Goal: Contribute content: Add original content to the website for others to see

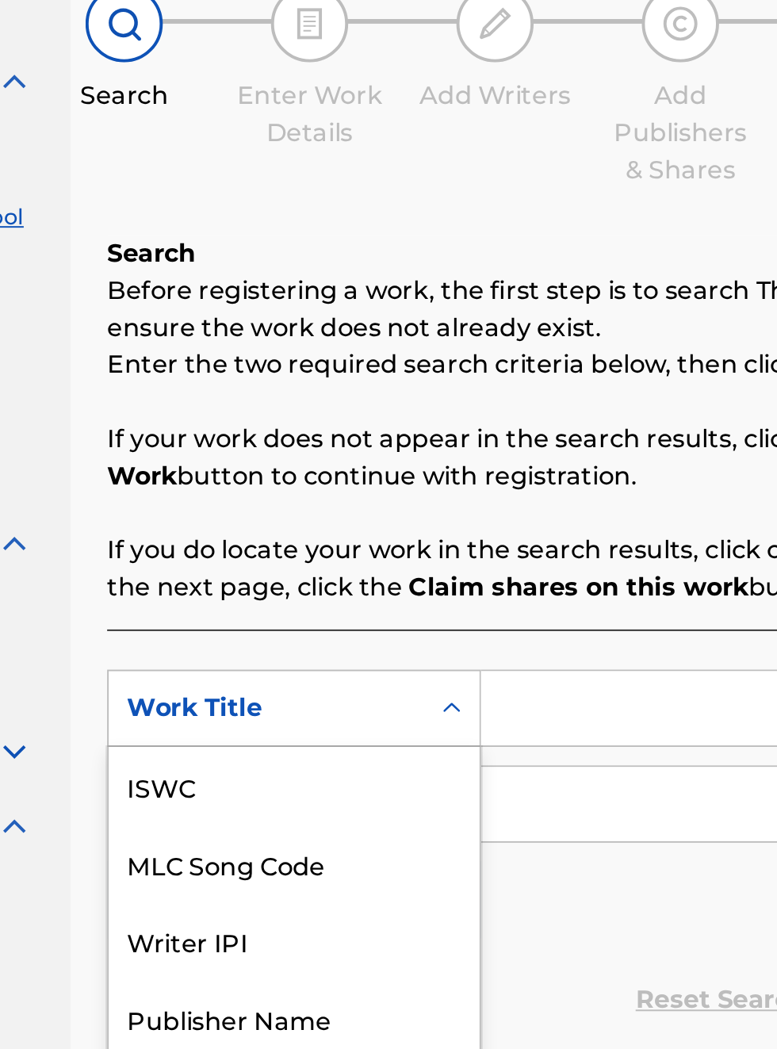
click at [355, 696] on div "Publisher IPI" at bounding box center [361, 716] width 190 height 40
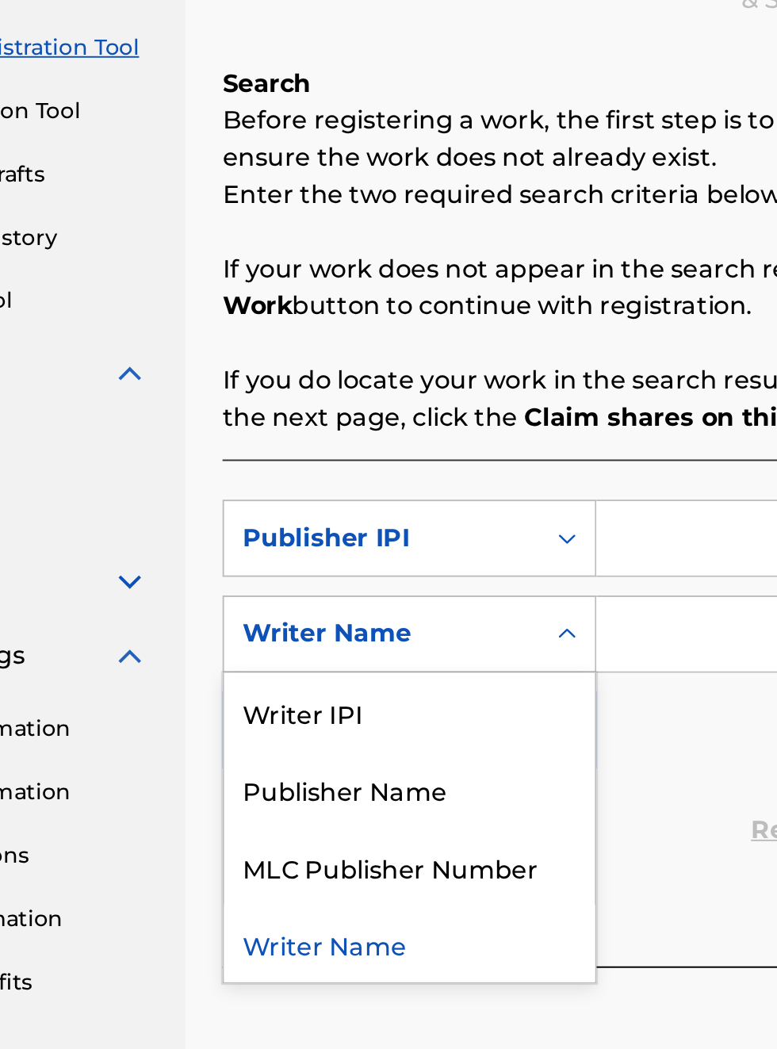
scroll to position [241, 151]
click at [377, 653] on div "Publisher Name" at bounding box center [361, 646] width 190 height 40
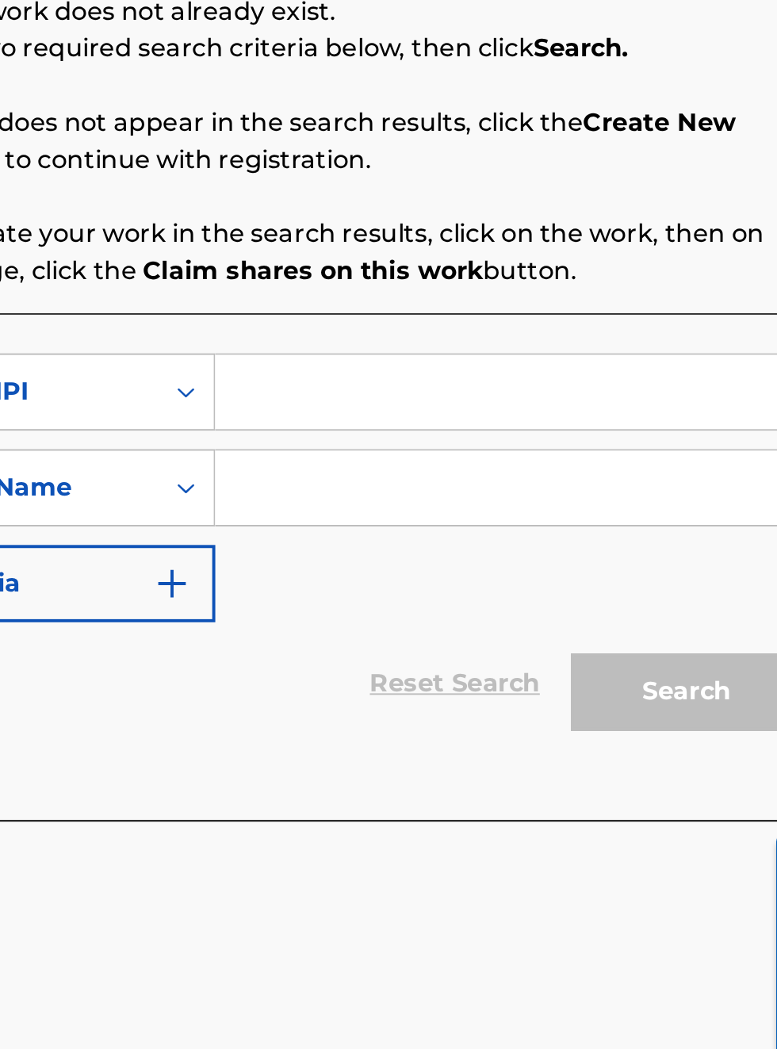
scroll to position [316, 346]
click at [523, 514] on input "Search Form" at bounding box center [607, 518] width 301 height 38
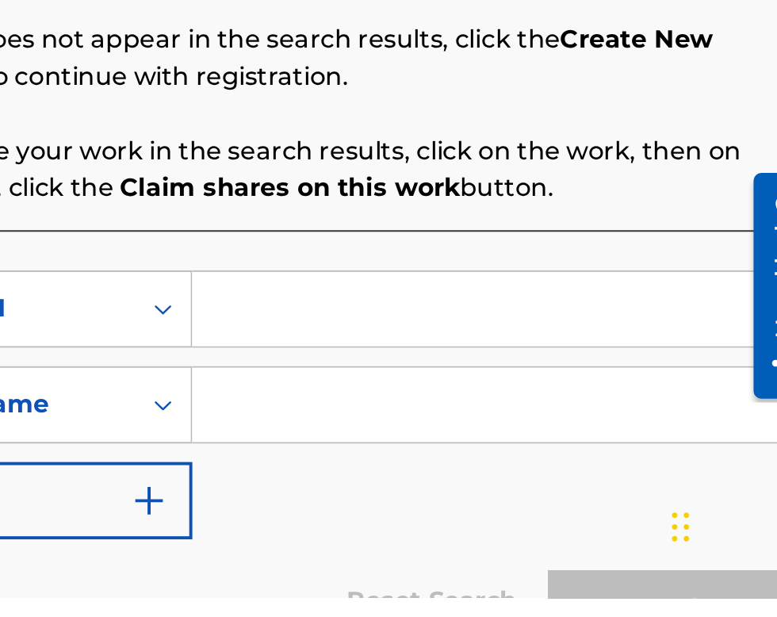
scroll to position [310, 358]
click at [515, 450] on input "Search Form" at bounding box center [607, 469] width 301 height 38
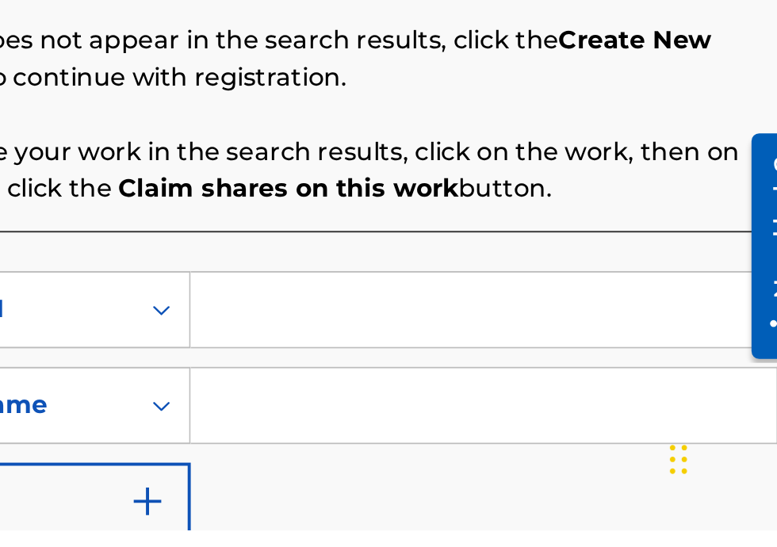
scroll to position [274, 358]
type input "00340604990"
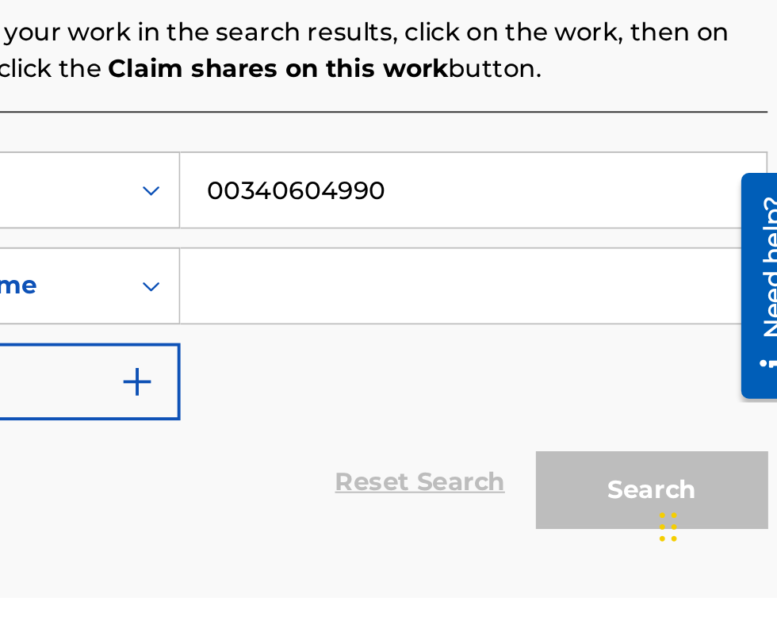
scroll to position [117, 0]
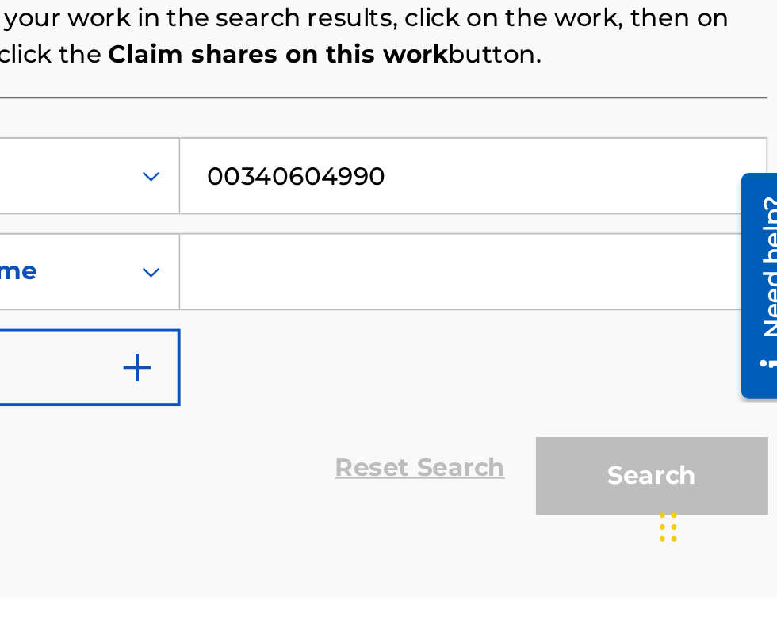
click at [538, 454] on input "Search Form" at bounding box center [607, 450] width 301 height 38
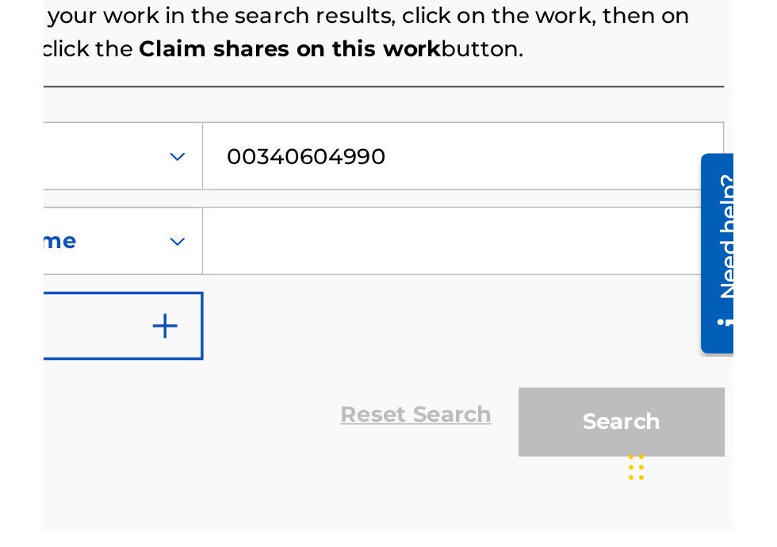
scroll to position [152, 0]
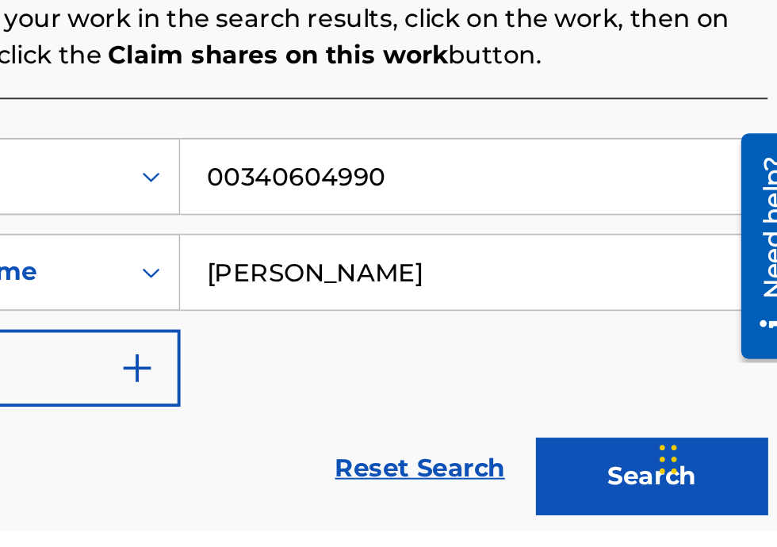
type input "[PERSON_NAME]"
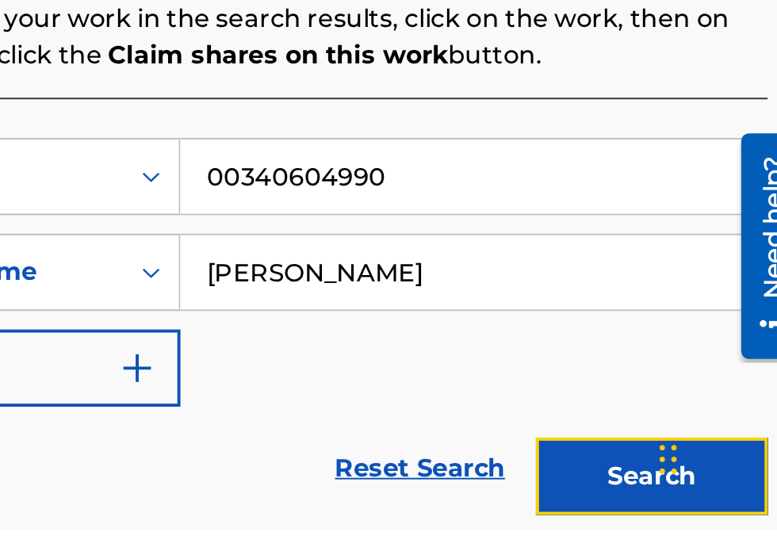
click at [695, 520] on button "Search" at bounding box center [698, 520] width 119 height 40
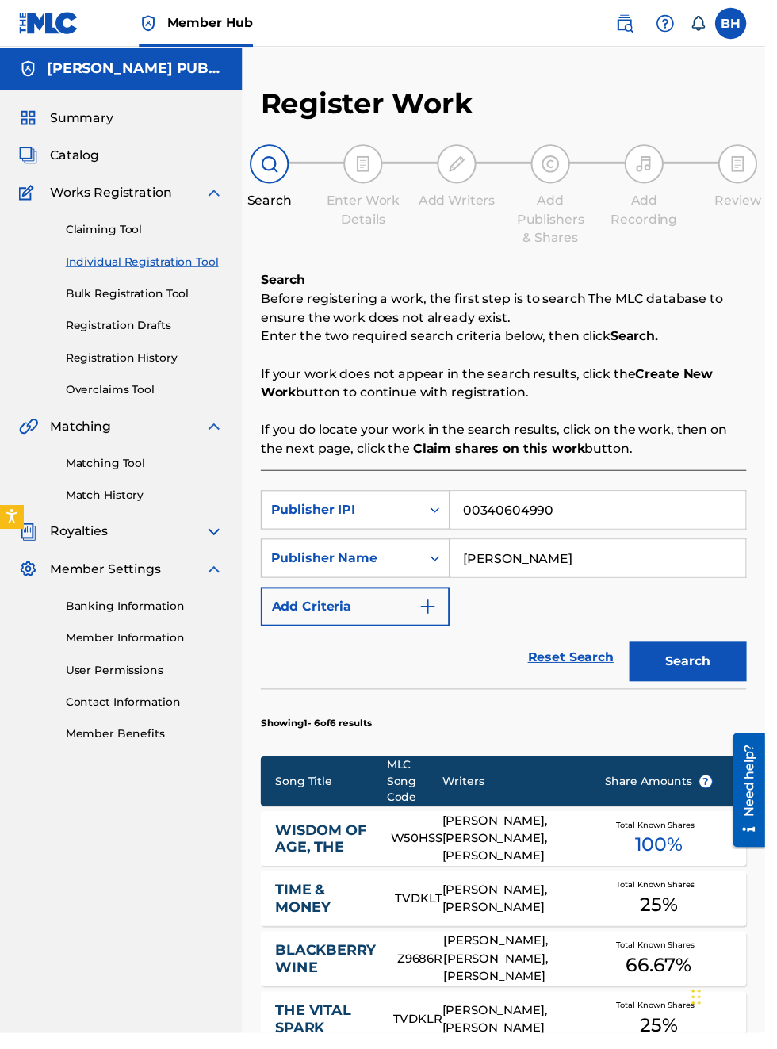
scroll to position [297, 0]
